Goal: Task Accomplishment & Management: Use online tool/utility

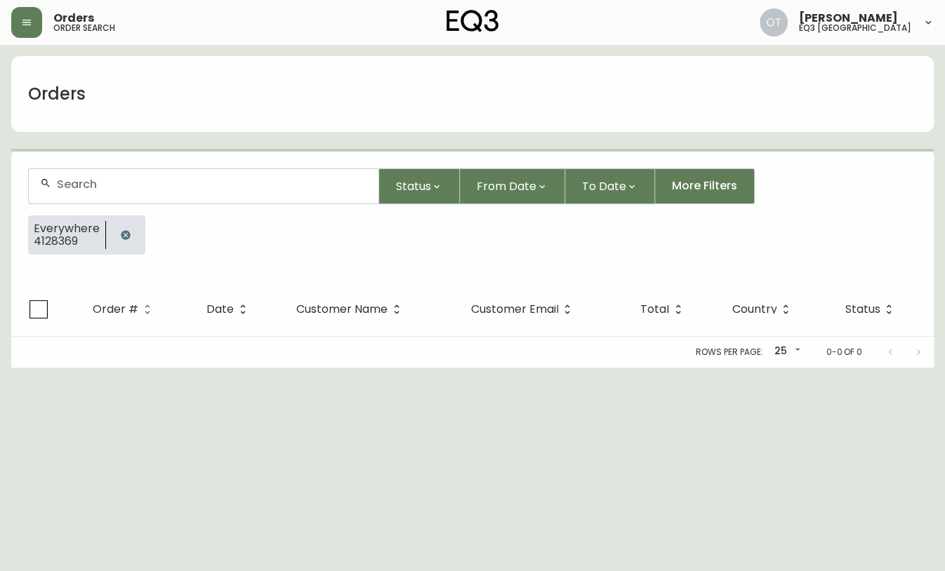
click at [88, 181] on input "text" at bounding box center [212, 184] width 310 height 13
paste input "4134296"
type input "4134296"
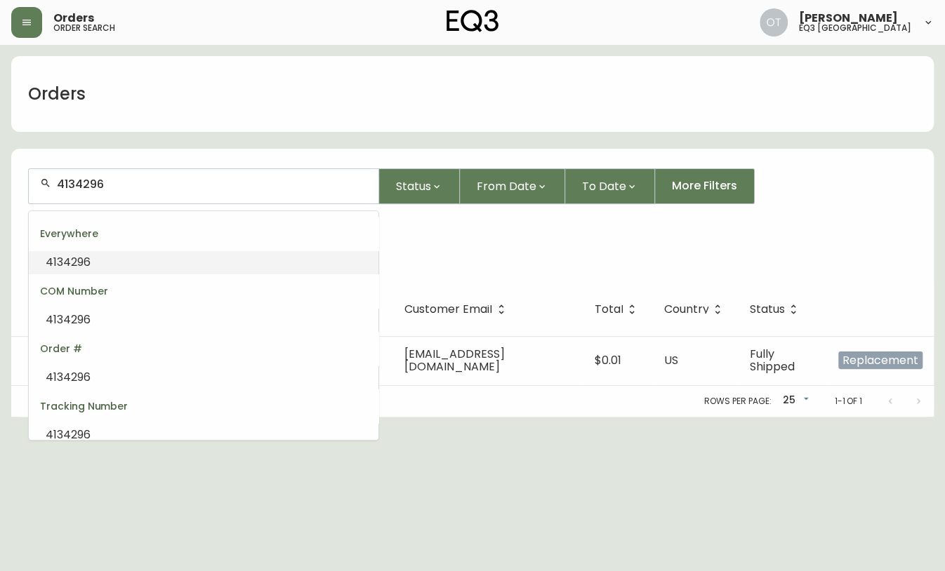
click at [432, 243] on div "Everywhere 4128369" at bounding box center [472, 240] width 889 height 51
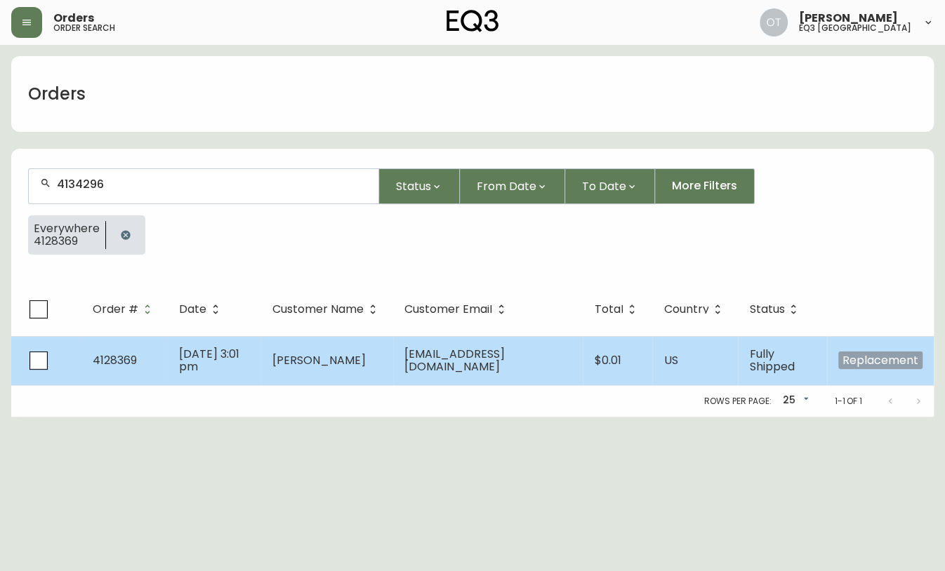
click at [102, 354] on span "4128369" at bounding box center [115, 360] width 44 height 16
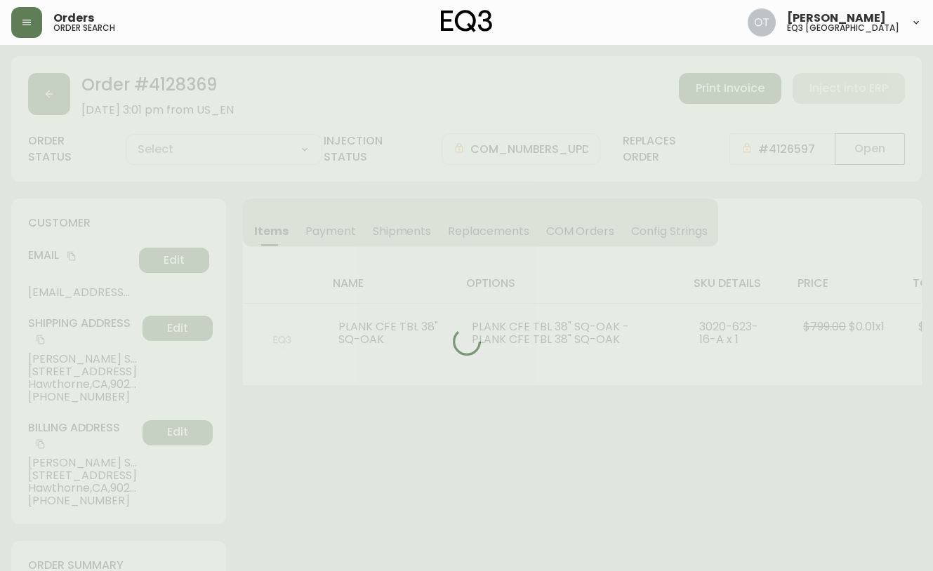
type input "Fully Shipped"
select select "FULLY_SHIPPED"
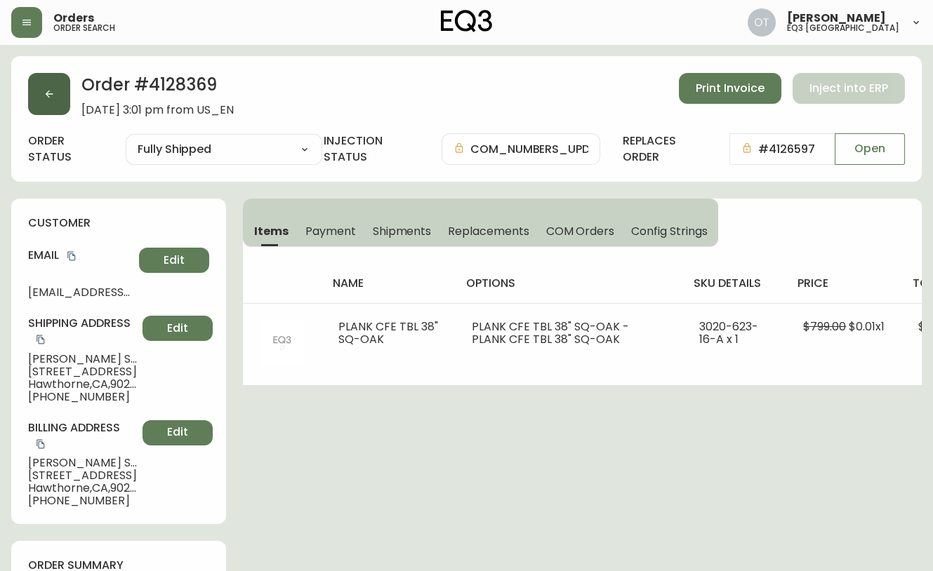
click at [31, 94] on button "button" at bounding box center [49, 94] width 42 height 42
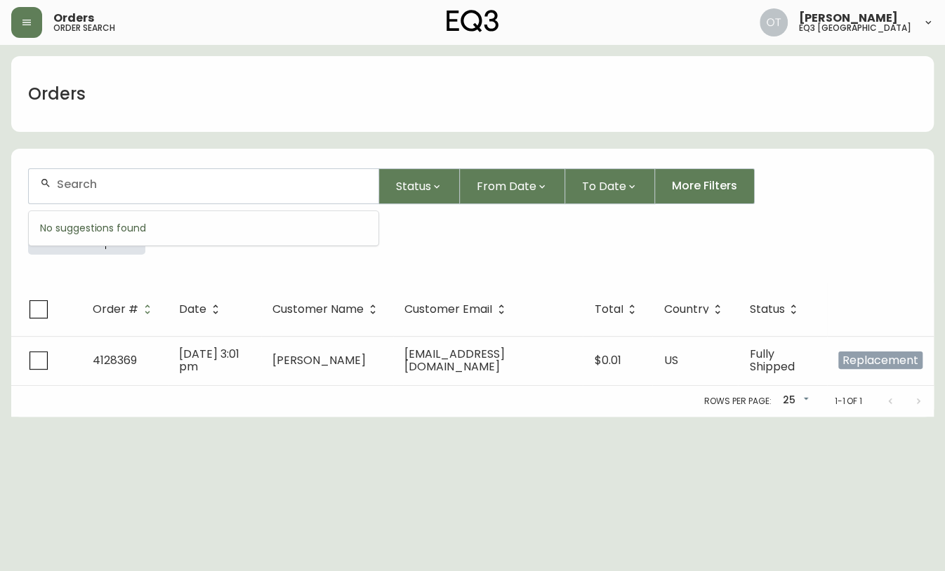
click at [103, 186] on input "text" at bounding box center [212, 184] width 310 height 13
paste input "4134296"
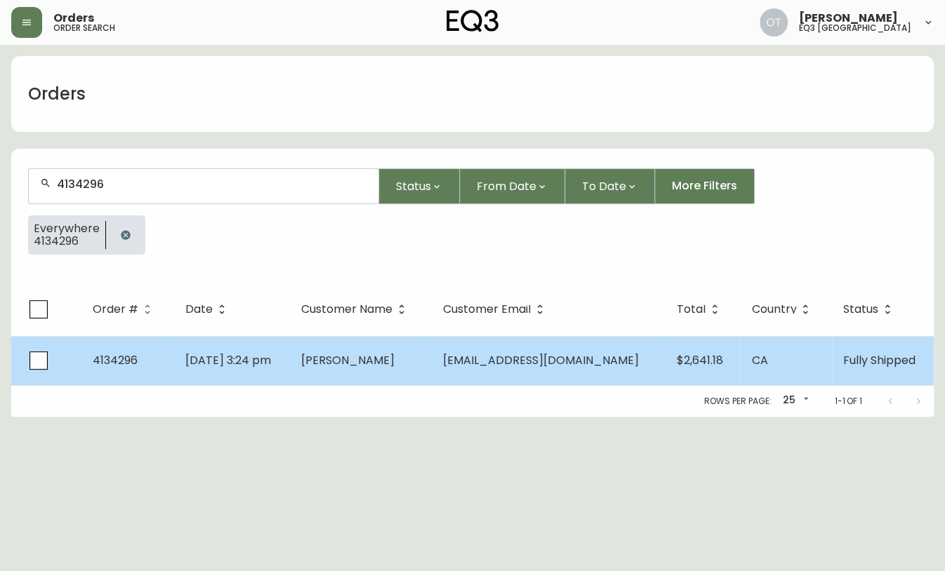
type input "4134296"
click at [194, 363] on span "[DATE] 3:24 pm" at bounding box center [228, 360] width 86 height 16
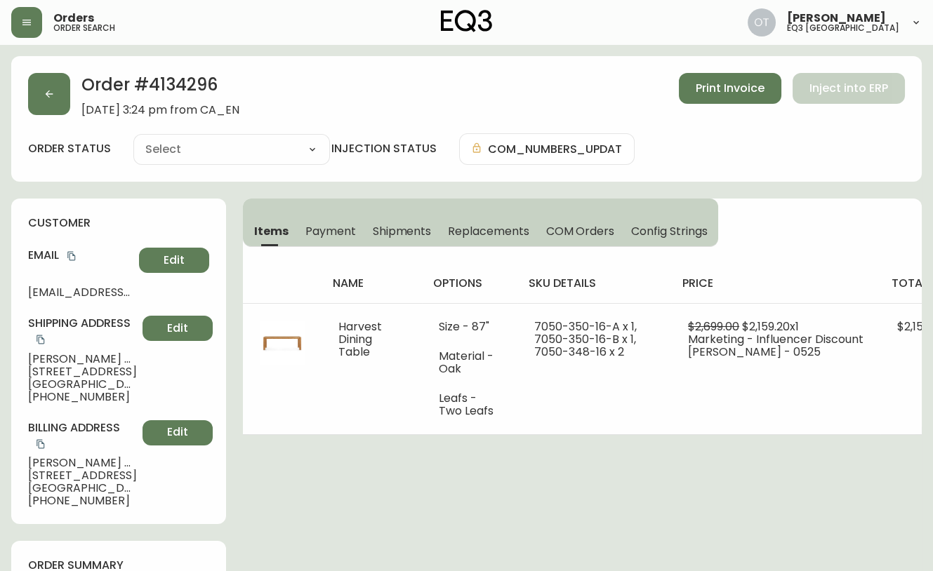
type input "Fully Shipped"
select select "FULLY_SHIPPED"
click at [472, 230] on span "Replacements" at bounding box center [488, 231] width 81 height 15
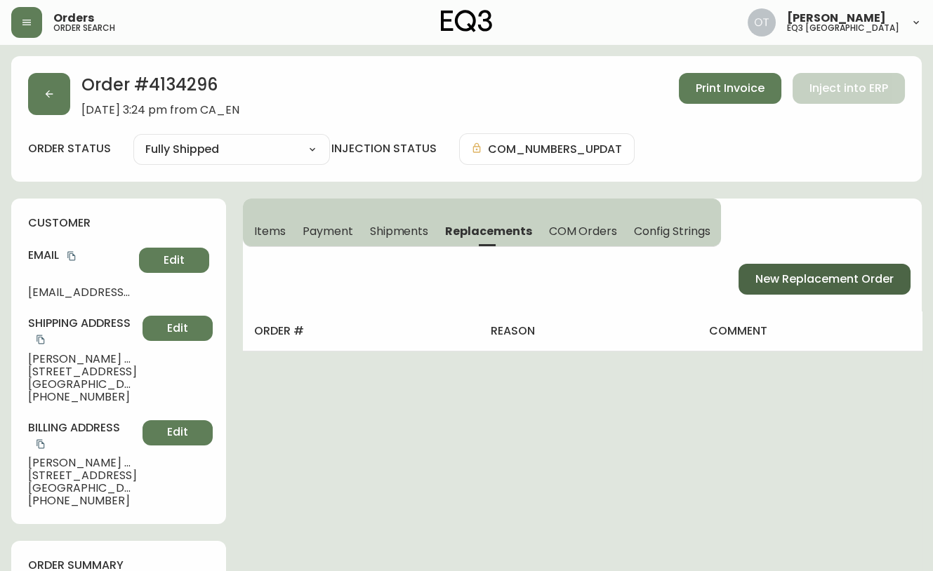
click at [813, 279] on span "New Replacement Order" at bounding box center [824, 279] width 138 height 15
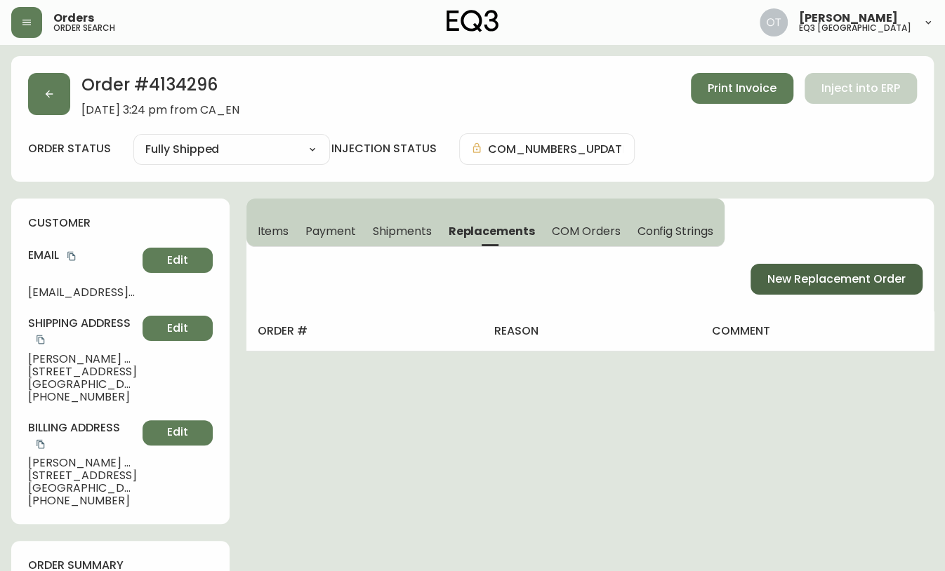
select select "FREIGHT"
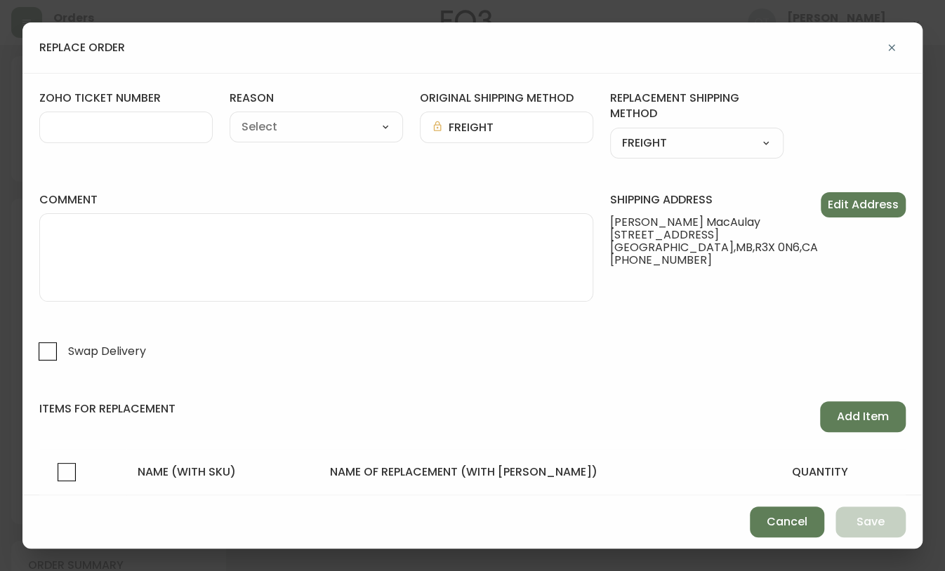
click at [136, 110] on div "zoho ticket number" at bounding box center [125, 125] width 173 height 68
click at [138, 128] on input "zoho ticket number" at bounding box center [126, 127] width 150 height 13
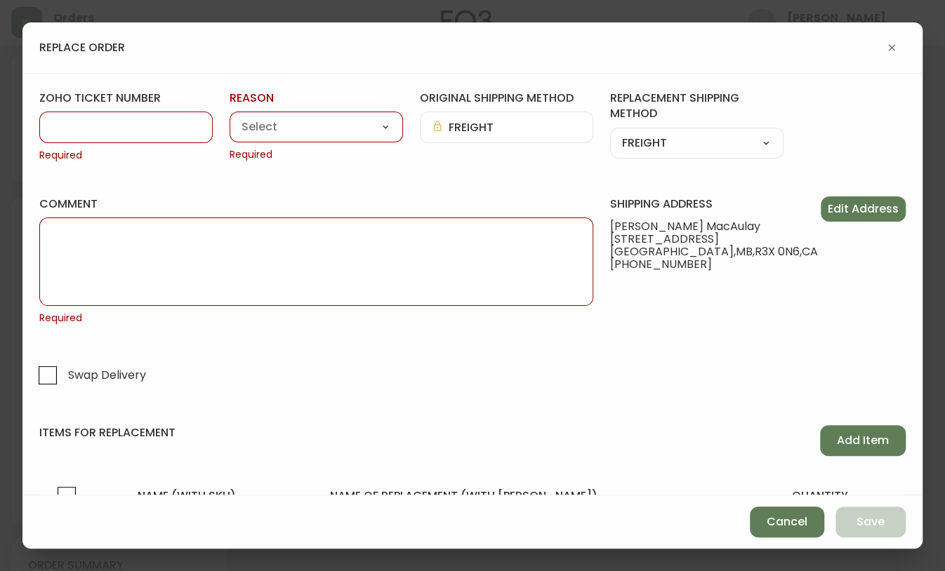
paste input "#816340"
click at [62, 129] on input "#816340" at bounding box center [126, 127] width 150 height 13
type input "816340"
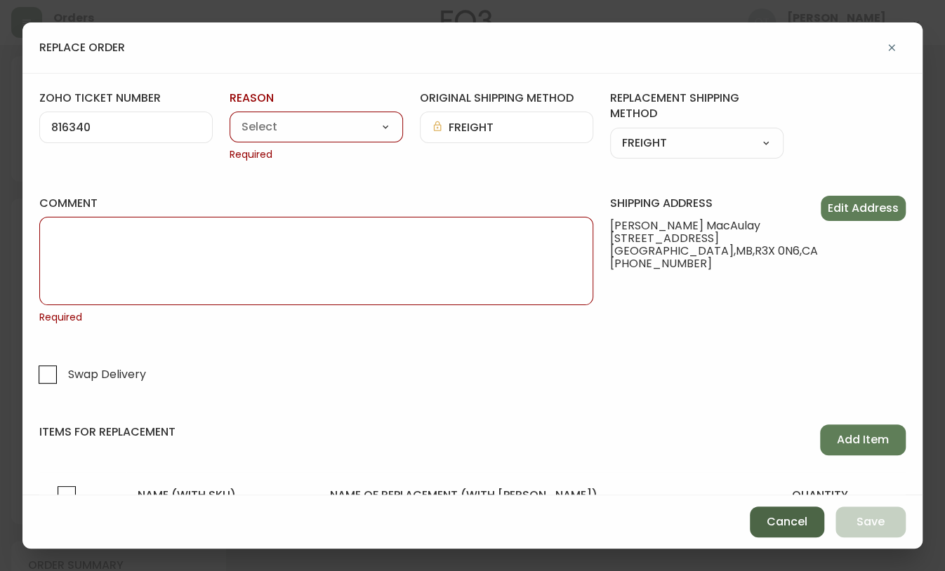
click at [811, 526] on button "Cancel" at bounding box center [787, 522] width 74 height 31
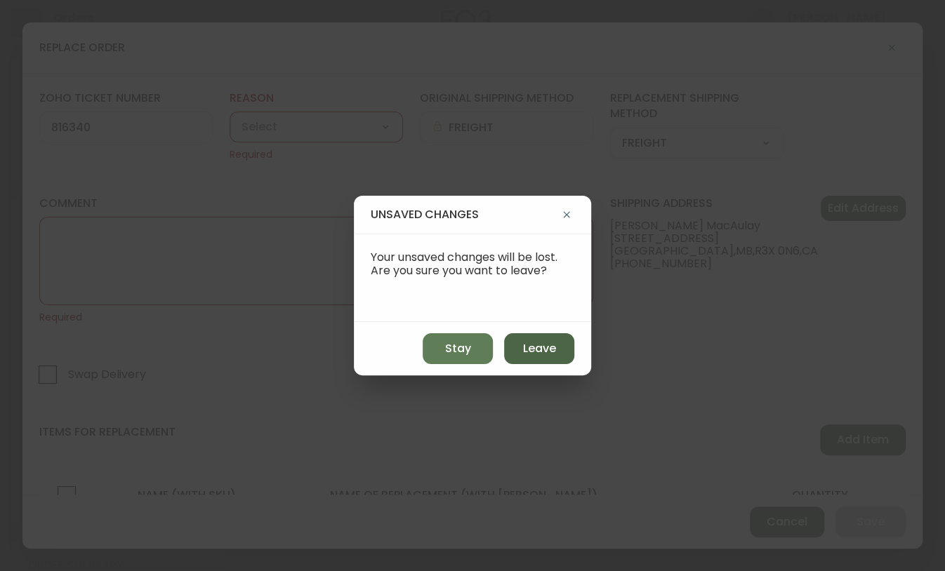
click at [532, 347] on span "Leave" at bounding box center [539, 348] width 33 height 15
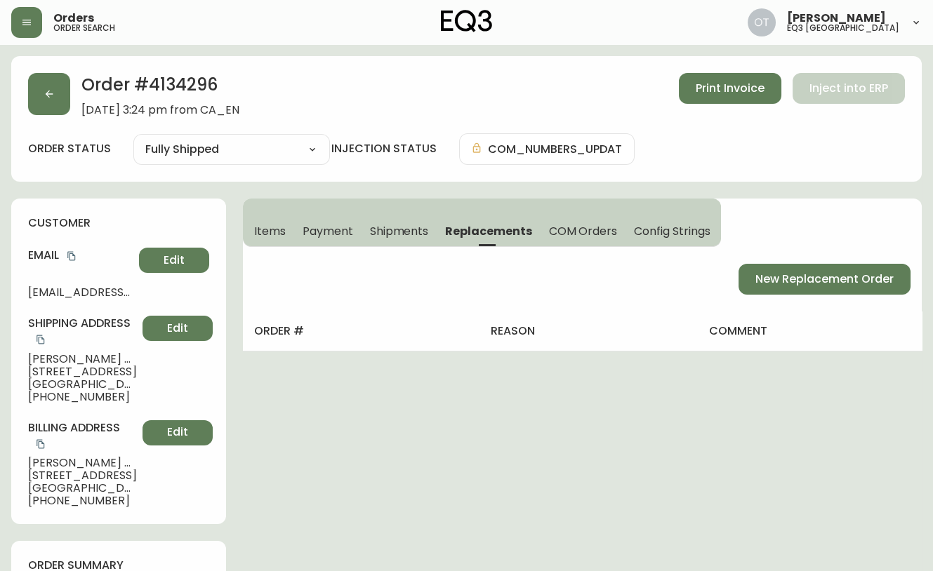
click at [771, 272] on span "New Replacement Order" at bounding box center [824, 279] width 138 height 15
select select "FREIGHT"
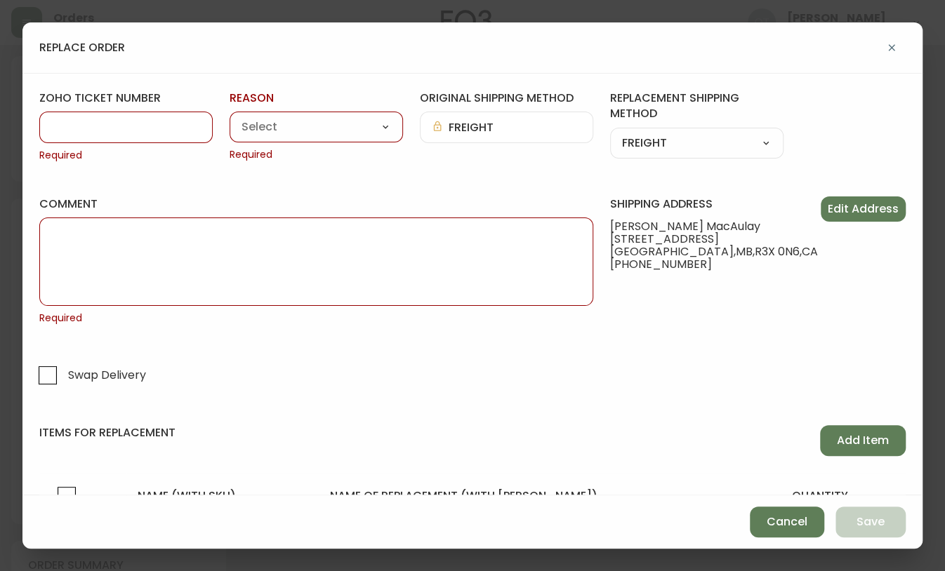
click at [198, 252] on textarea "comment" at bounding box center [316, 262] width 530 height 70
paste textarea "ORIGINAL ORDER: 4134296 | REASON FOR REPLACEMENT: | NOTES: ROC - SWAP - RTN TO …"
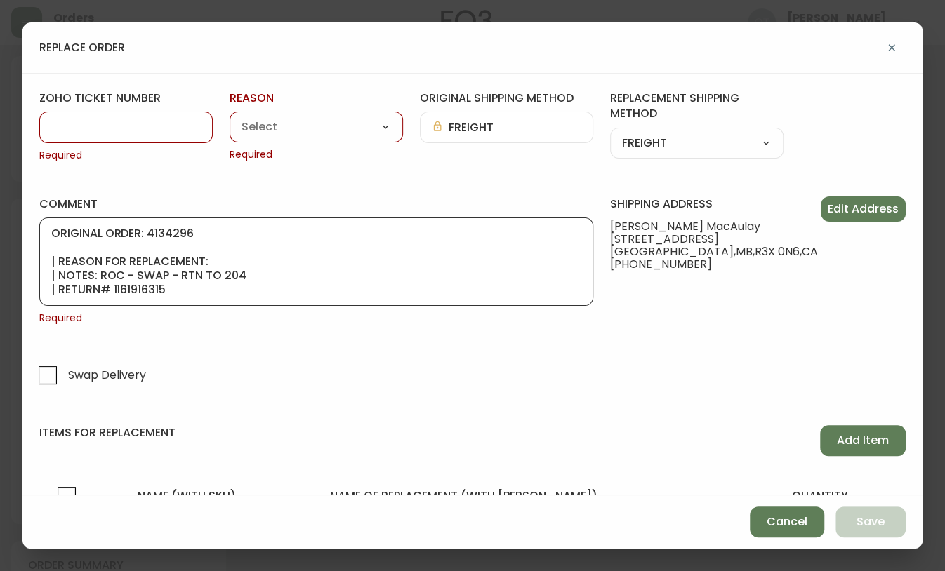
scroll to position [70, 0]
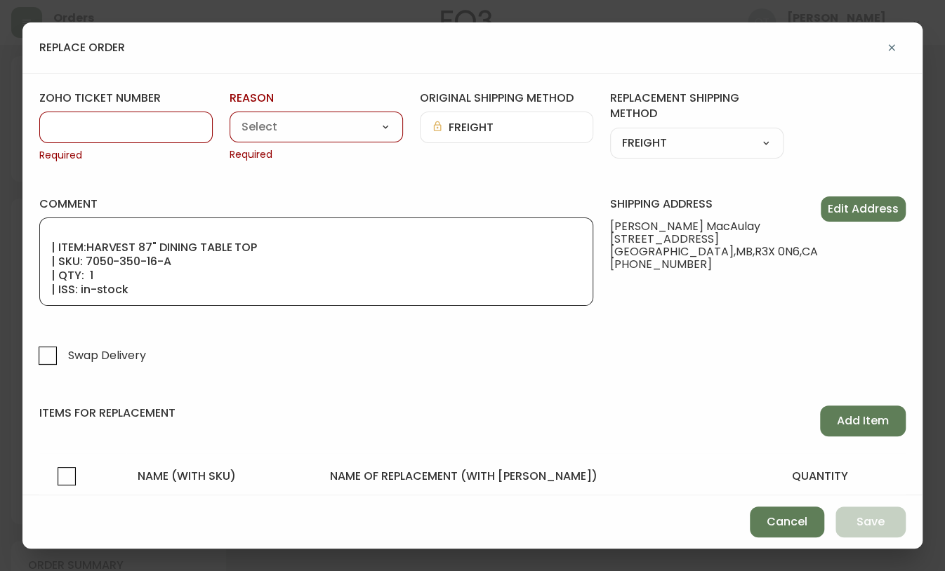
type textarea "ORIGINAL ORDER: 4134296 | REASON FOR REPLACEMENT: | NOTES: ROC - SWAP - RTN TO …"
click at [112, 128] on input "zoho ticket number" at bounding box center [126, 127] width 150 height 13
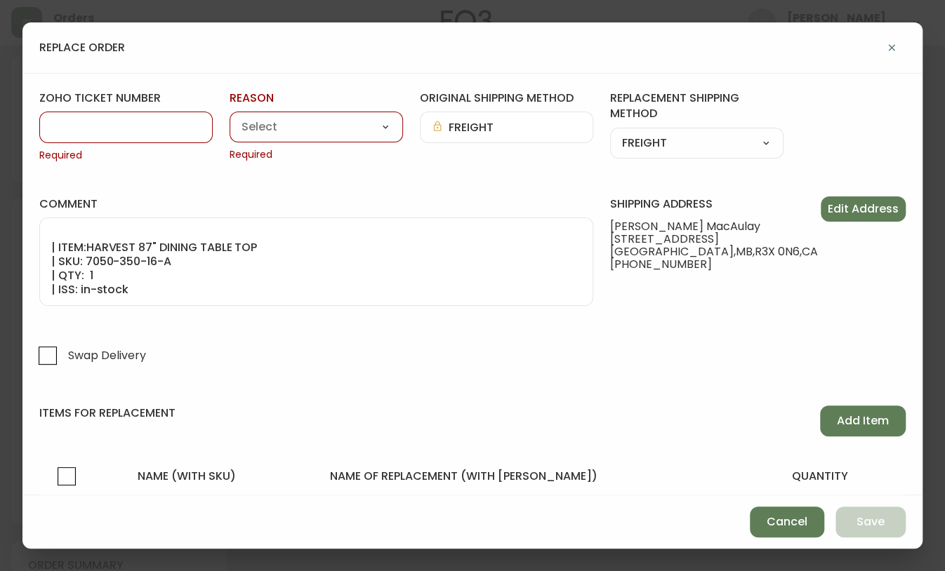
paste input "#816340"
drag, startPoint x: 62, startPoint y: 122, endPoint x: 75, endPoint y: 137, distance: 19.4
click at [62, 123] on input "#816340" at bounding box center [126, 127] width 150 height 13
type input "816340"
click at [271, 130] on select "Customer Related Damaged in Shipping Lost in Transit or Missing Order Manufactu…" at bounding box center [316, 127] width 173 height 21
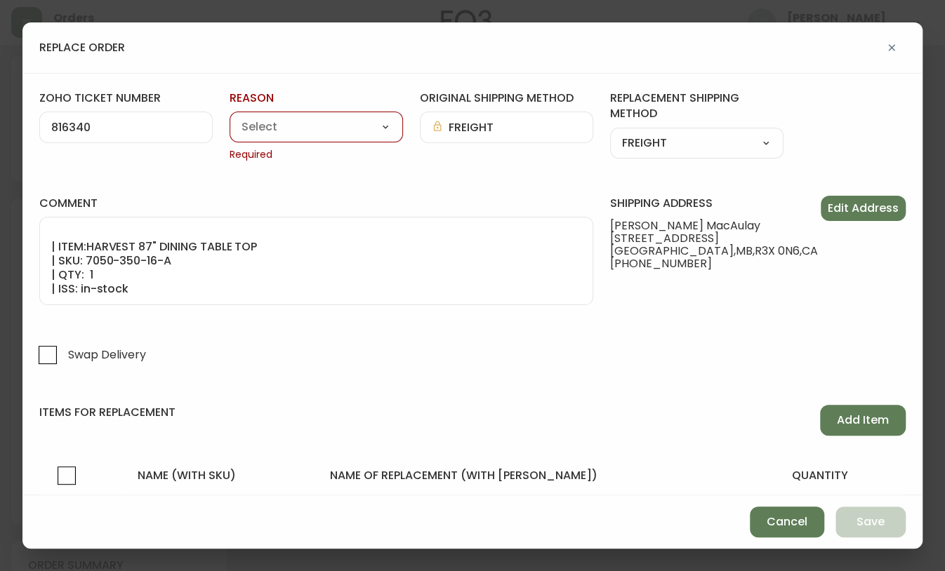
click at [374, 137] on div "Customer Related Damaged in Shipping Lost in Transit or Missing Order Manufactu…" at bounding box center [316, 127] width 173 height 31
click at [376, 126] on select "Customer Related Damaged in Shipping Lost in Transit or Missing Order Manufactu…" at bounding box center [316, 127] width 173 height 21
select select "Manufacturing Defect"
click at [230, 117] on select "Customer Related Damaged in Shipping Lost in Transit or Missing Order Manufactu…" at bounding box center [316, 127] width 173 height 21
type input "Manufacturing Defect"
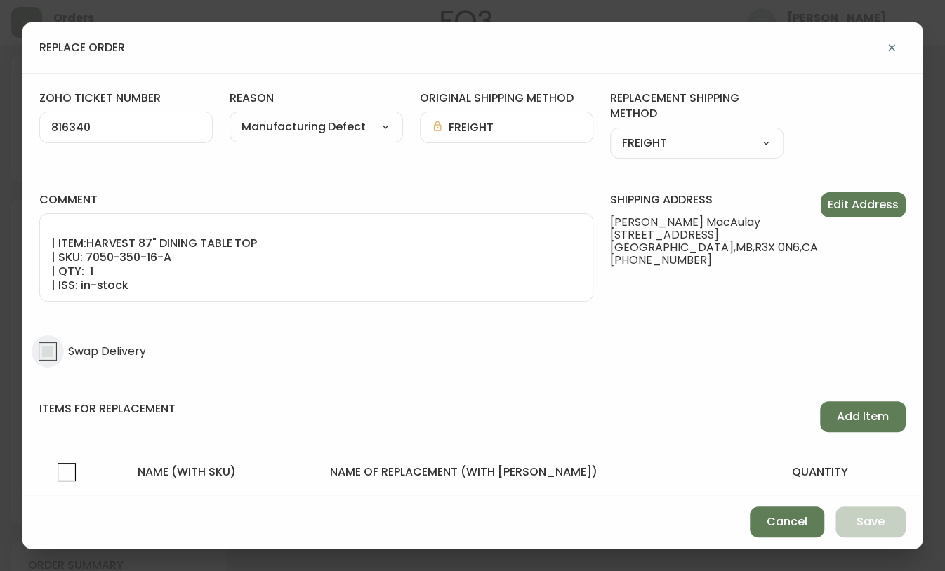
click at [50, 349] on input "Swap Delivery" at bounding box center [48, 352] width 32 height 32
checkbox input "true"
click at [840, 420] on span "Add Item" at bounding box center [863, 416] width 52 height 15
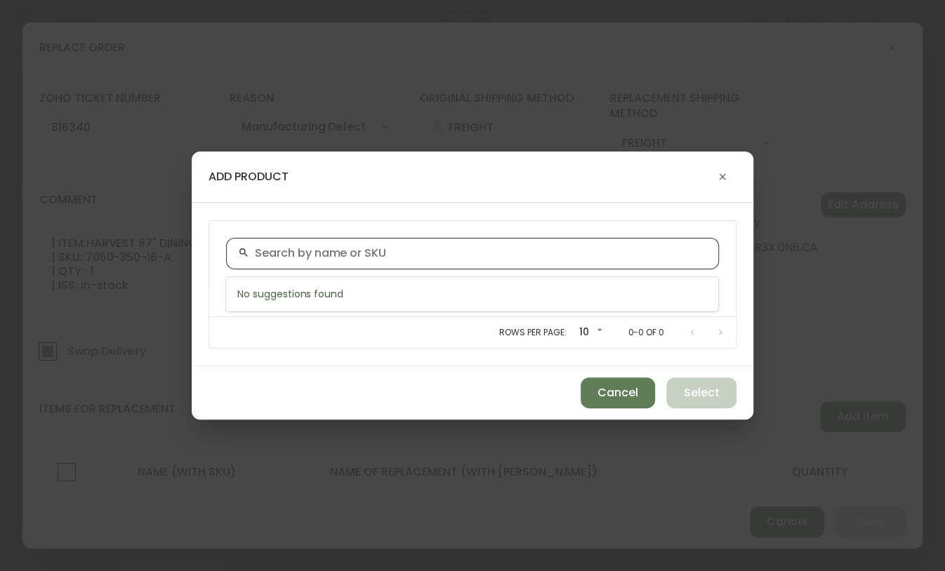
click at [351, 252] on input "text" at bounding box center [481, 253] width 452 height 13
paste input "7050-350-16-A"
type input "7050-350-16-A"
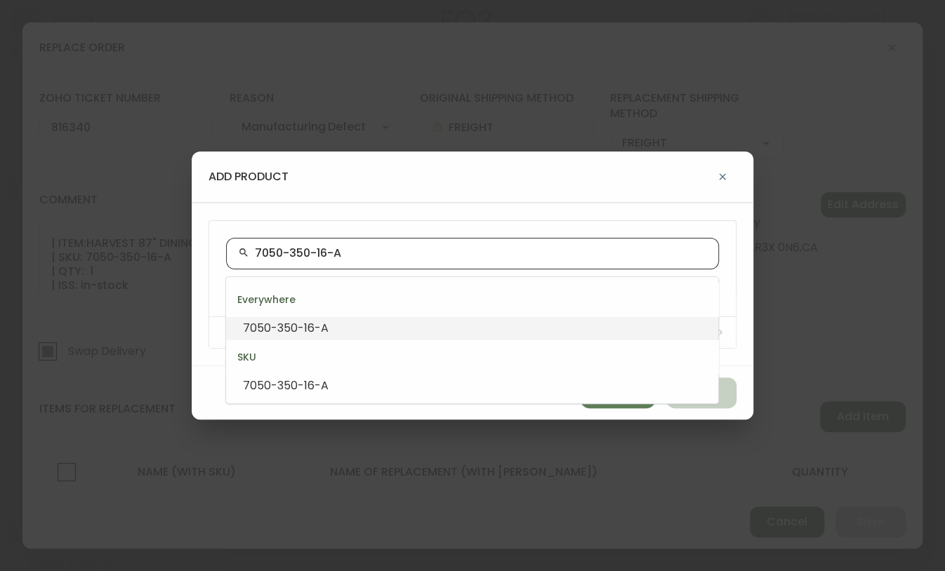
click at [321, 320] on span "7050-350-16-A" at bounding box center [286, 328] width 86 height 16
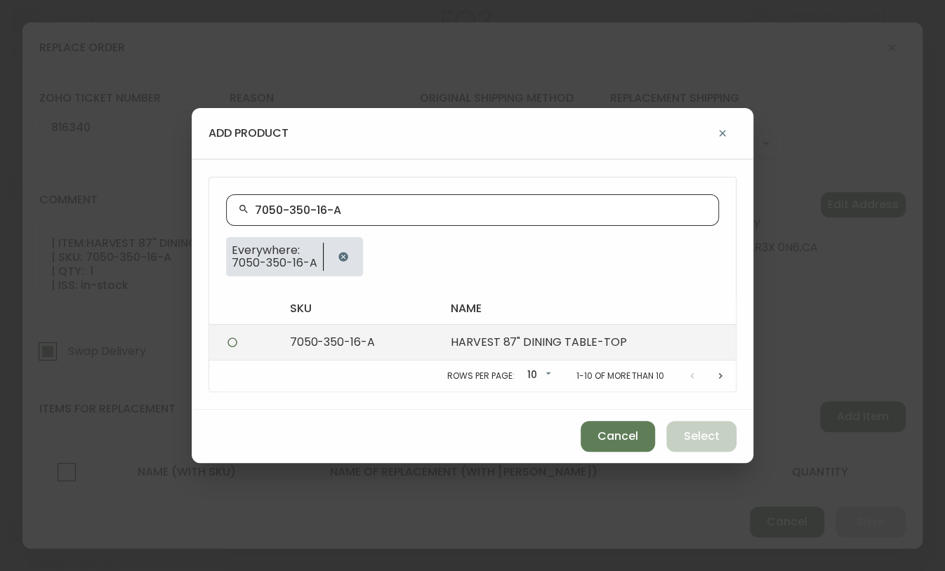
click at [327, 338] on td "7050-350-16-A" at bounding box center [359, 342] width 161 height 36
radio input "true"
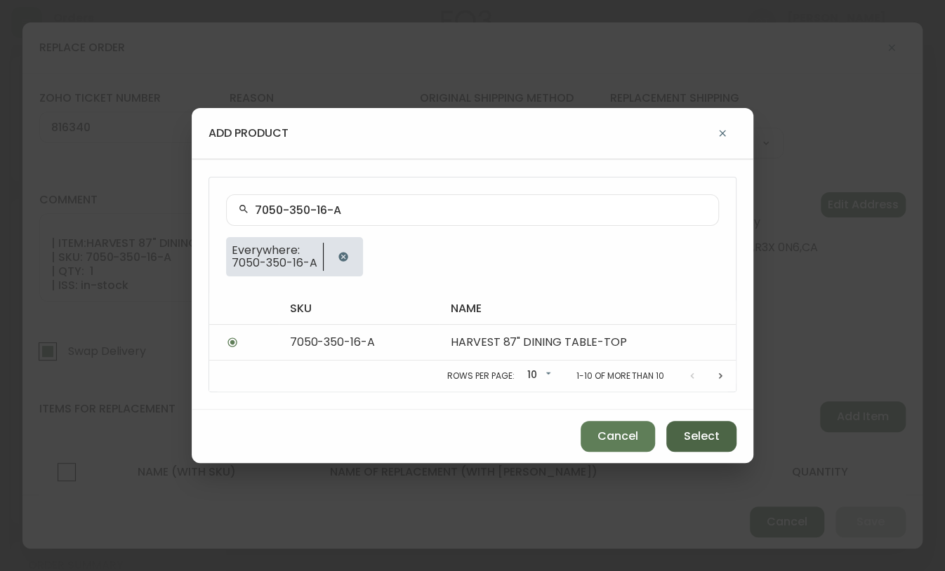
click at [728, 441] on button "Select" at bounding box center [701, 436] width 70 height 31
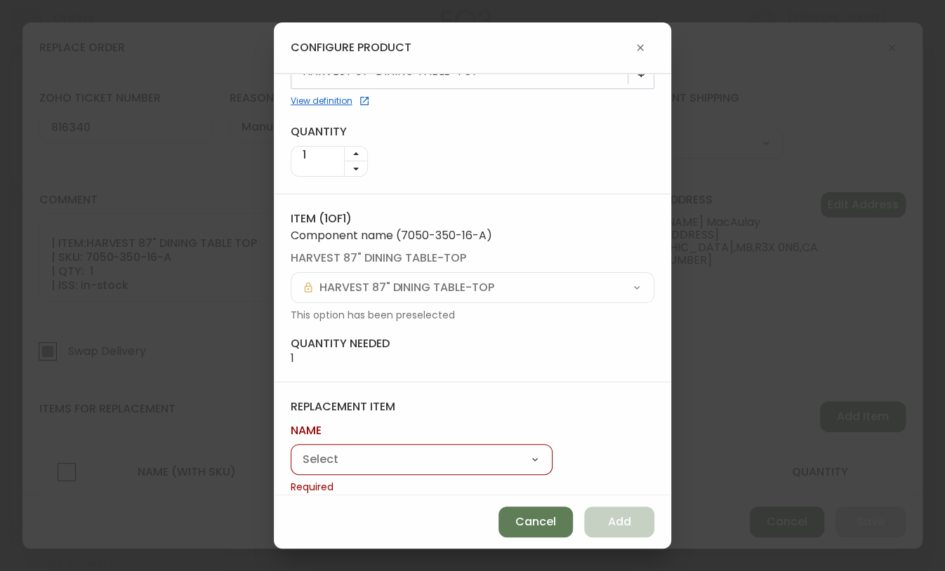
scroll to position [72, 0]
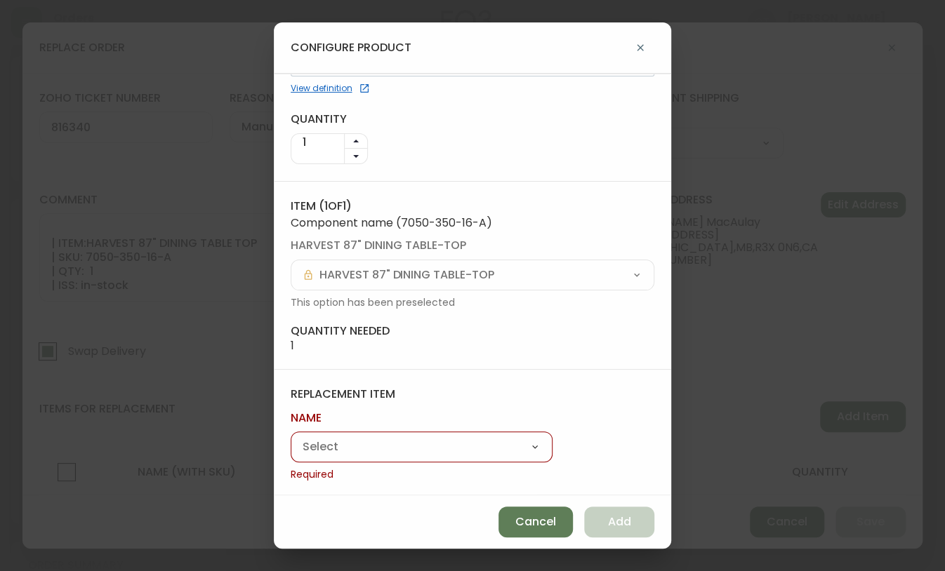
click at [434, 437] on select "Harvest Dining Table" at bounding box center [422, 447] width 262 height 21
select select "cmdgew2om05nr0162r176ckfu"
click at [291, 452] on select "Harvest Dining Table" at bounding box center [422, 447] width 262 height 21
type input "Harvest Dining Table"
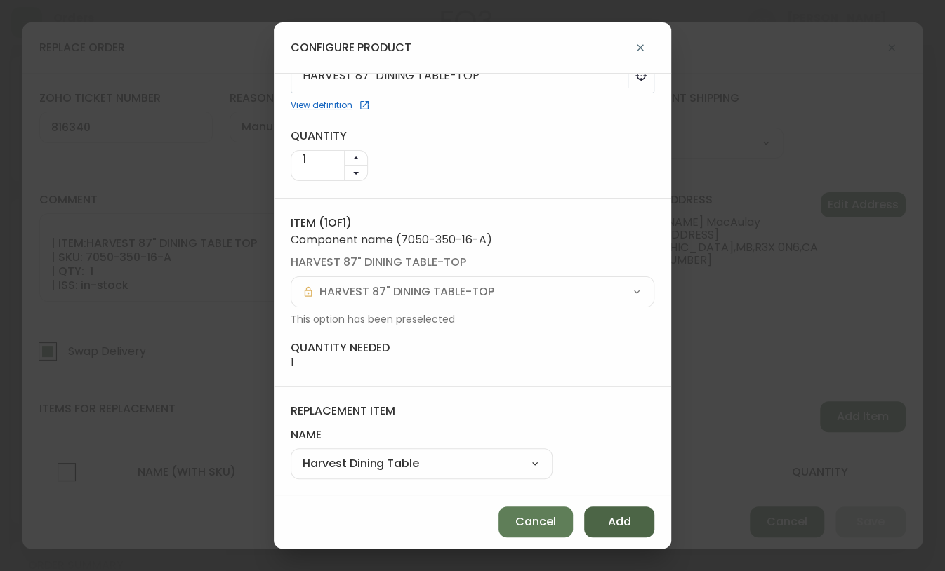
click at [623, 533] on button "Add" at bounding box center [619, 522] width 70 height 31
select select
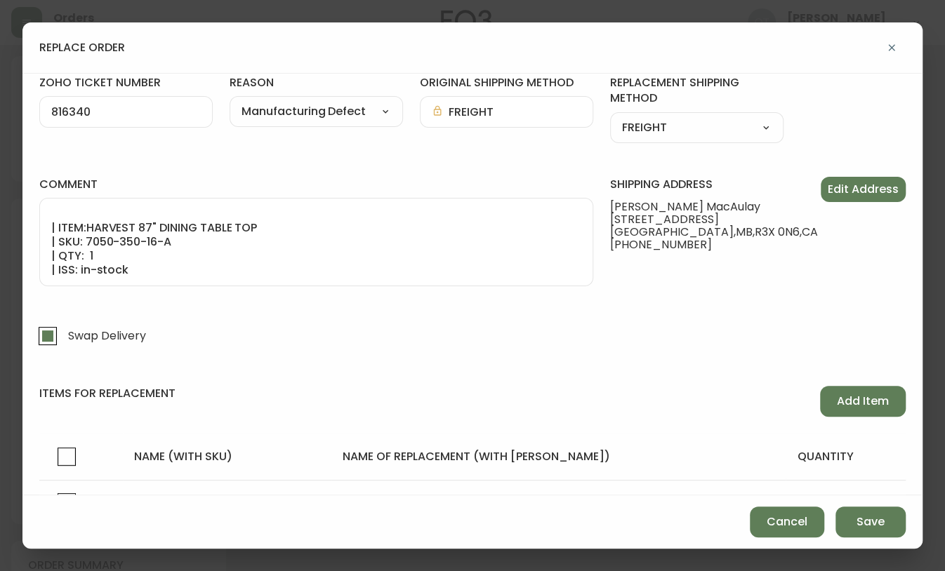
scroll to position [0, 0]
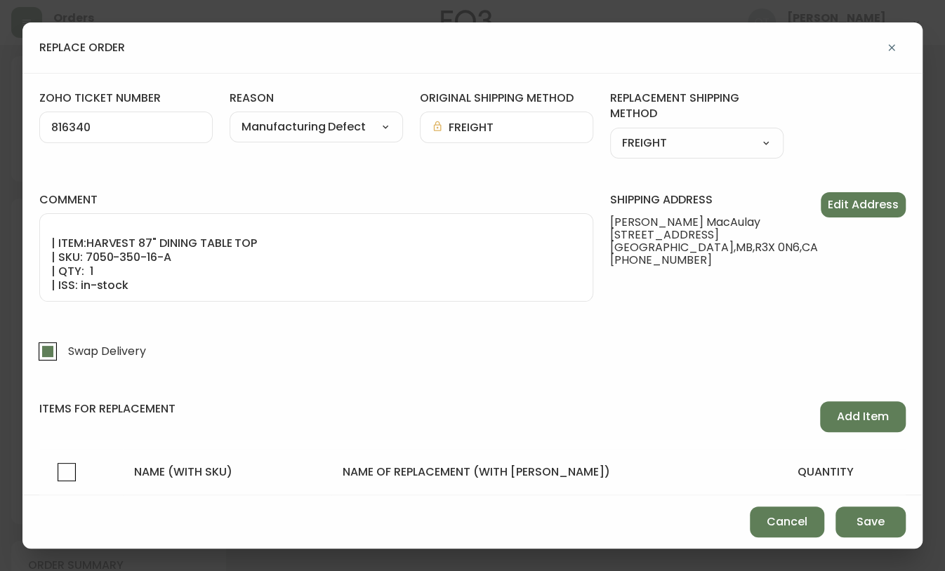
click at [54, 126] on input "816340" at bounding box center [126, 127] width 150 height 13
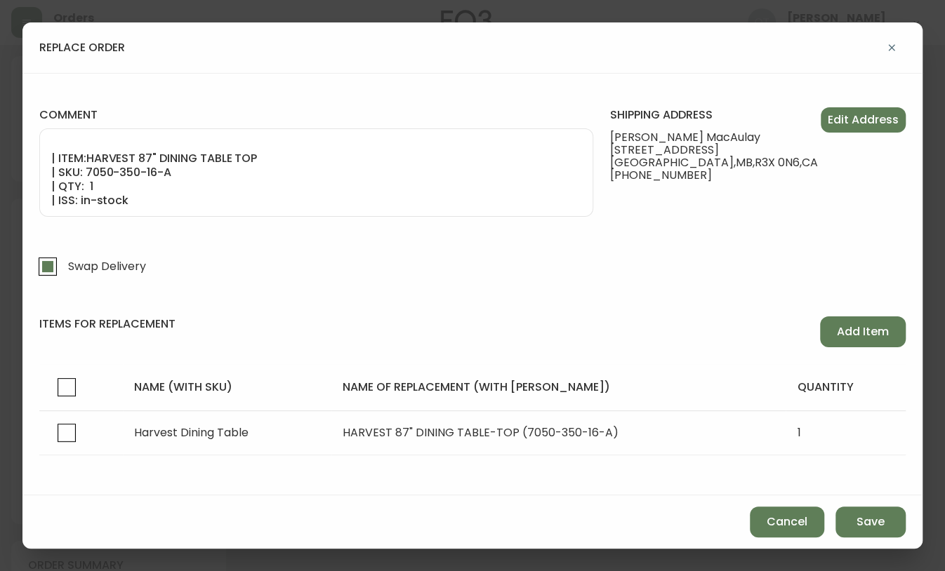
scroll to position [94, 0]
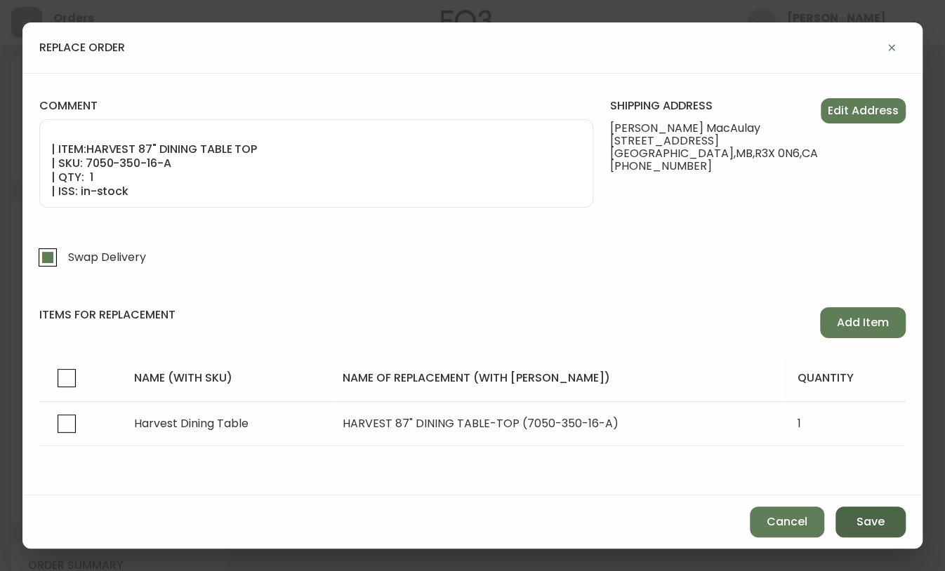
click at [875, 517] on span "Save" at bounding box center [870, 522] width 28 height 15
checkbox input "false"
select select
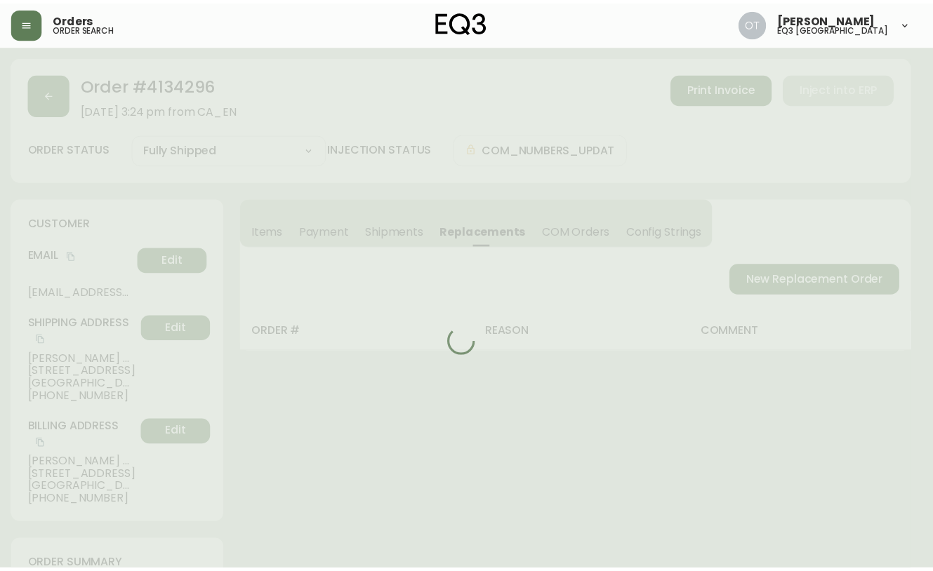
scroll to position [51, 0]
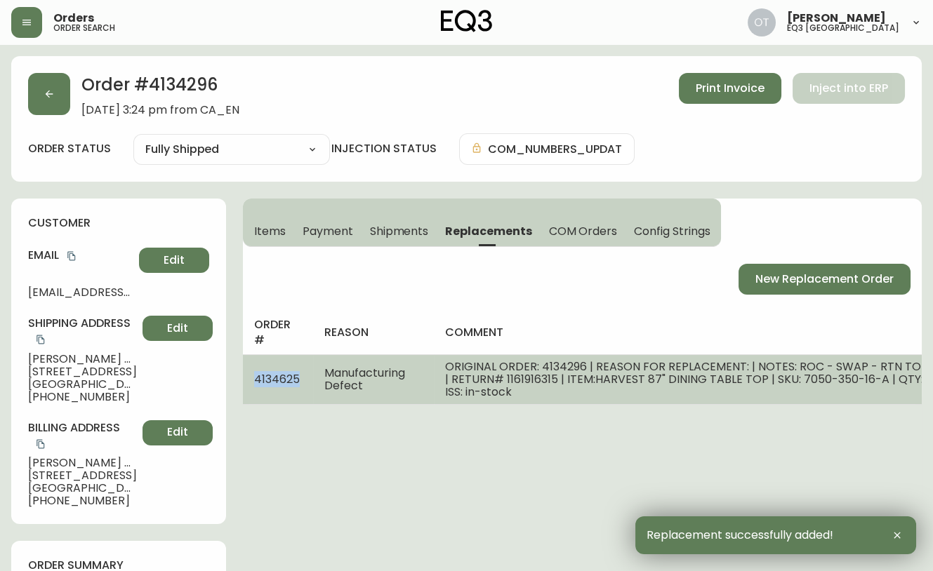
drag, startPoint x: 253, startPoint y: 378, endPoint x: 300, endPoint y: 381, distance: 47.8
click at [300, 381] on td "4134625" at bounding box center [278, 379] width 70 height 50
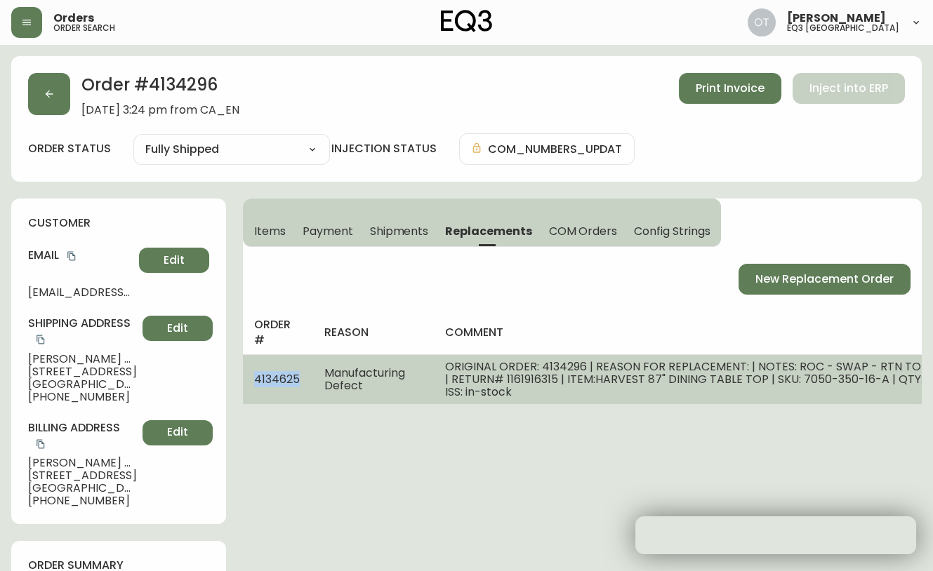
copy span "4134625"
